Goal: Task Accomplishment & Management: Use online tool/utility

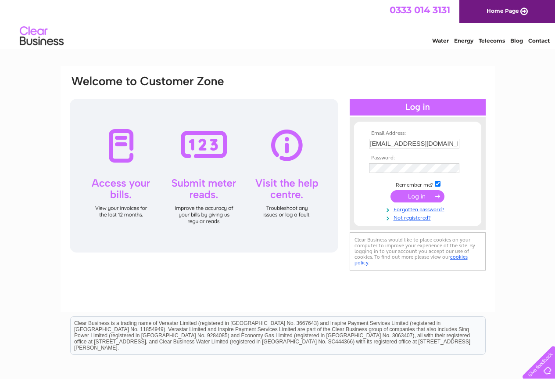
click at [398, 199] on input "submit" at bounding box center [418, 196] width 54 height 12
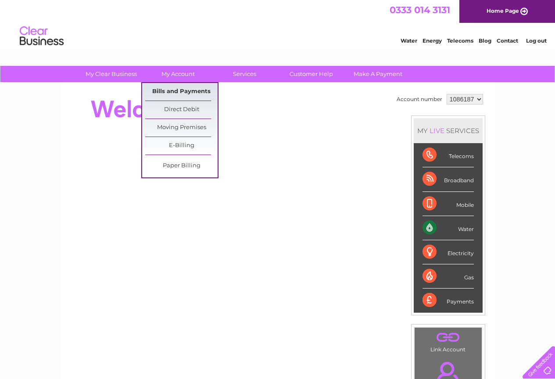
click at [186, 90] on link "Bills and Payments" at bounding box center [181, 92] width 72 height 18
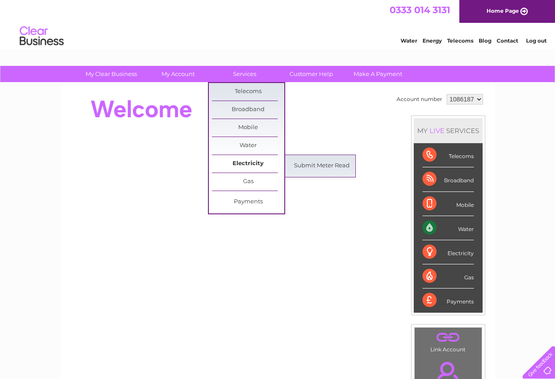
click at [249, 162] on link "Electricity" at bounding box center [248, 164] width 72 height 18
click at [293, 162] on link "Submit Meter Read" at bounding box center [322, 166] width 72 height 18
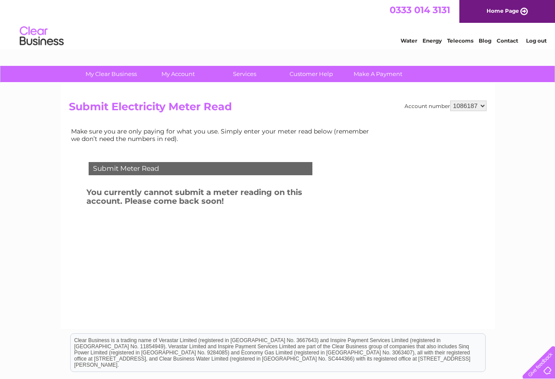
click at [222, 168] on div "Submit Meter Read" at bounding box center [201, 168] width 224 height 13
